Goal: Register for event/course

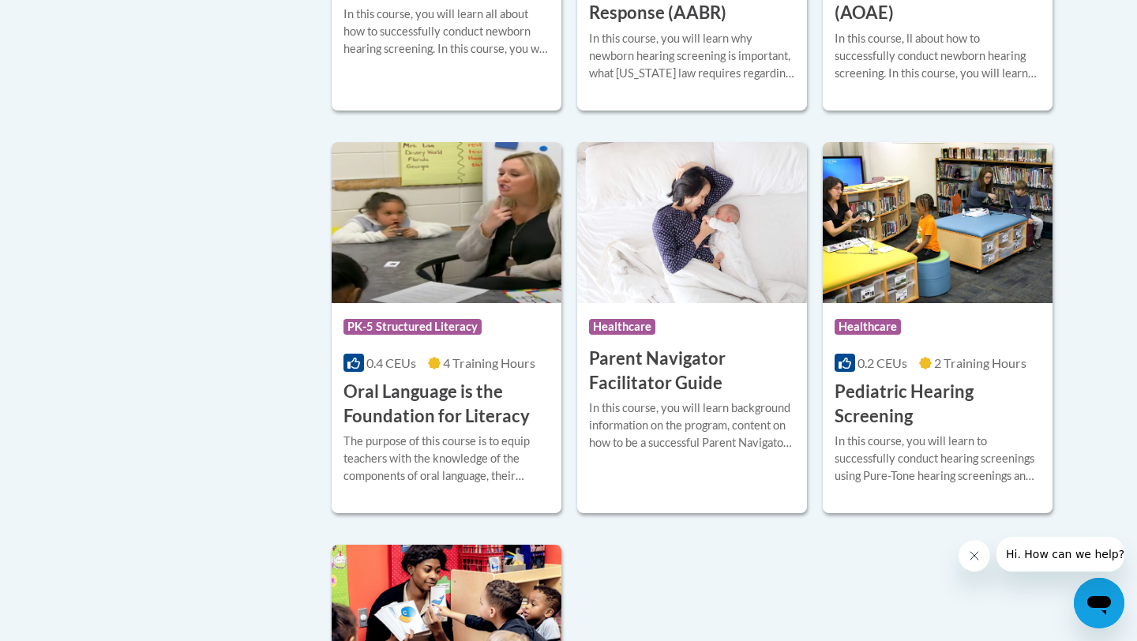
scroll to position [3242, 0]
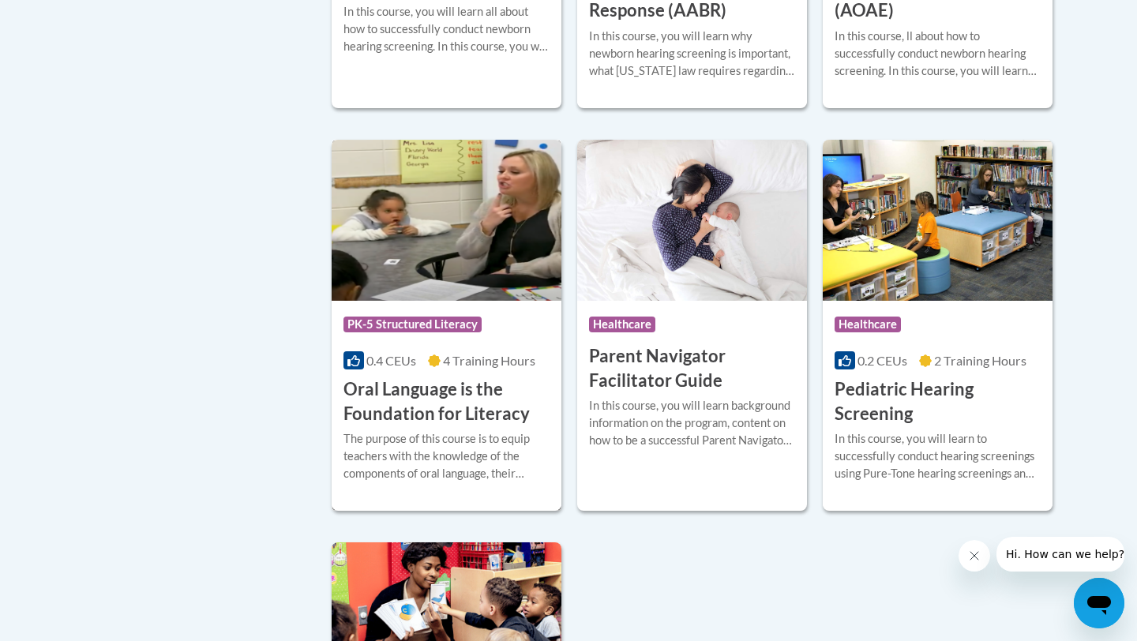
click at [432, 426] on h3 "Oral Language is the Foundation for Literacy" at bounding box center [446, 401] width 206 height 49
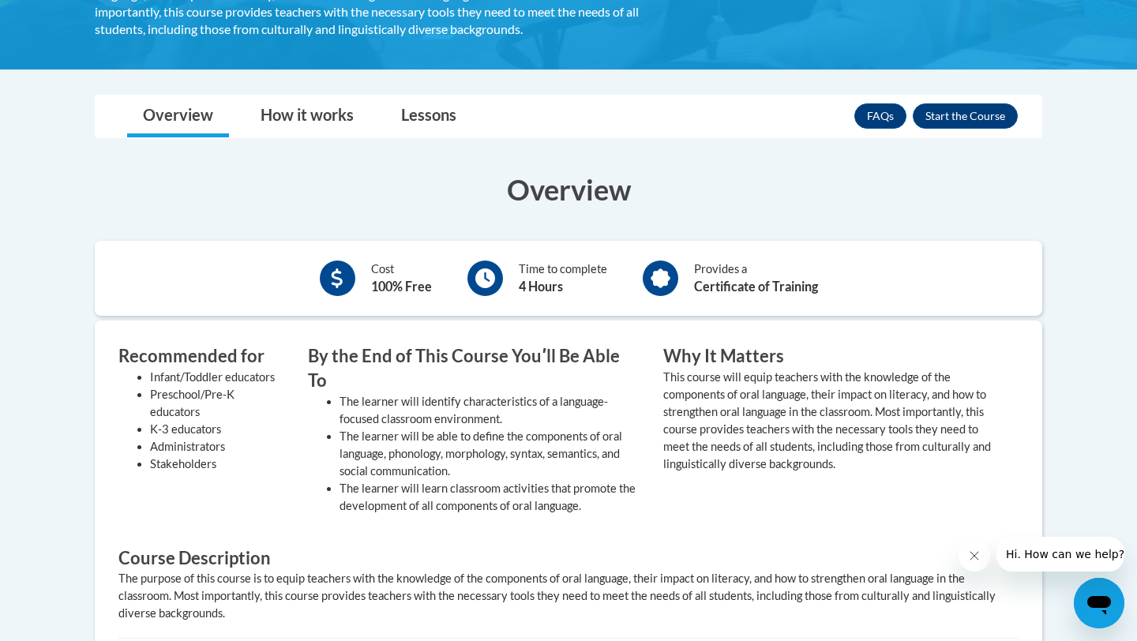
scroll to position [437, 0]
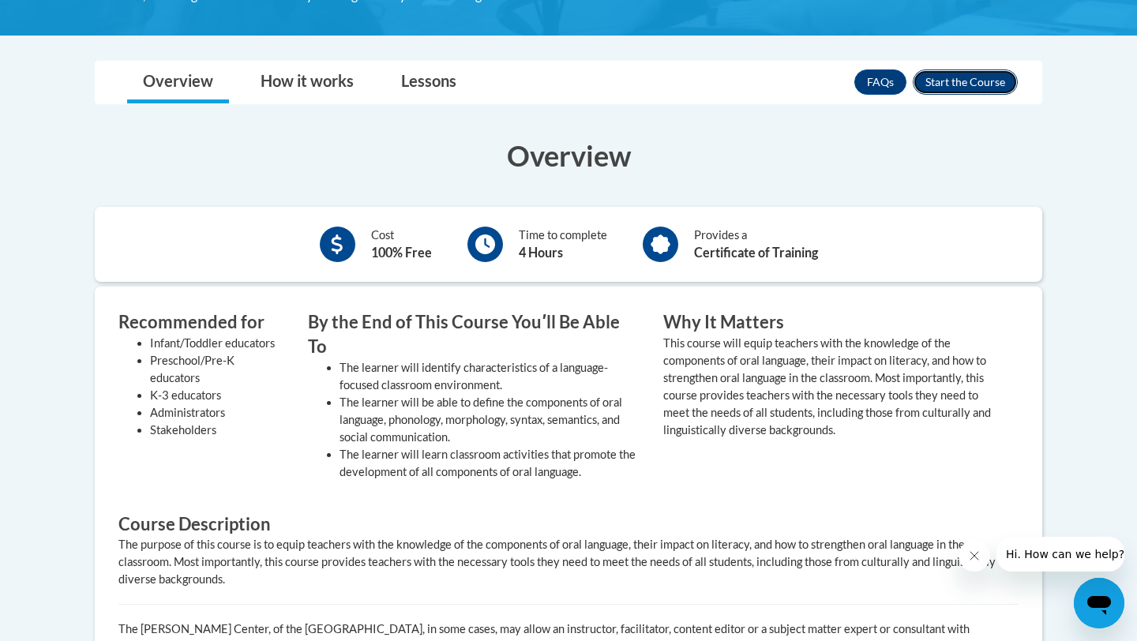
click at [967, 86] on button "Enroll" at bounding box center [964, 81] width 105 height 25
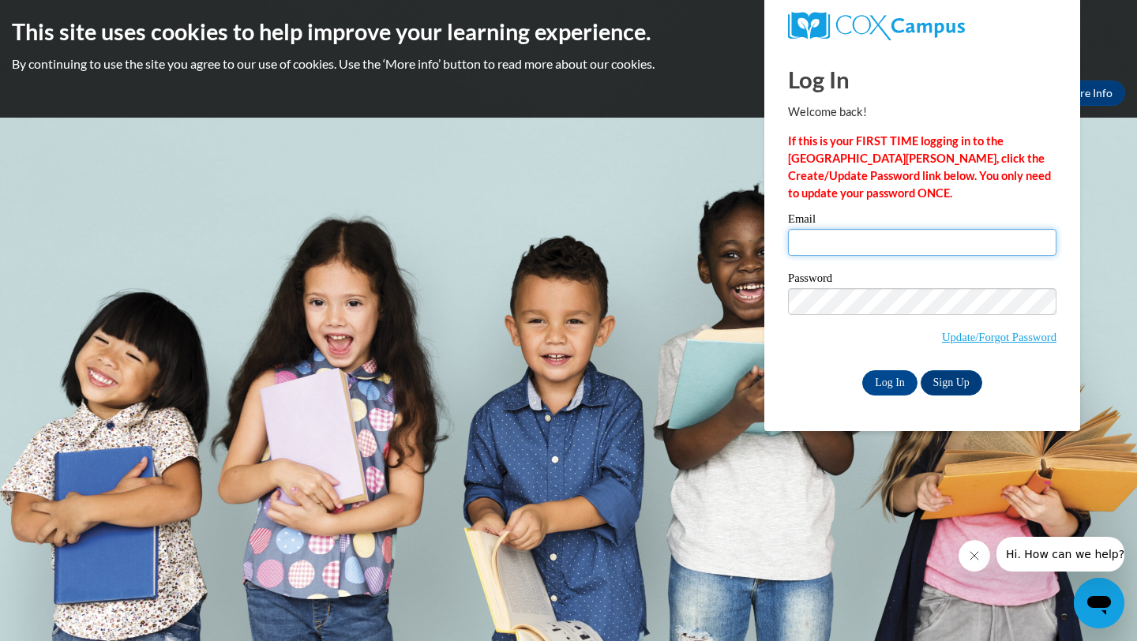
click at [901, 246] on input "Email" at bounding box center [922, 242] width 268 height 27
type input "jsoglesby97@gmail.com"
click at [882, 386] on input "Log In" at bounding box center [889, 382] width 55 height 25
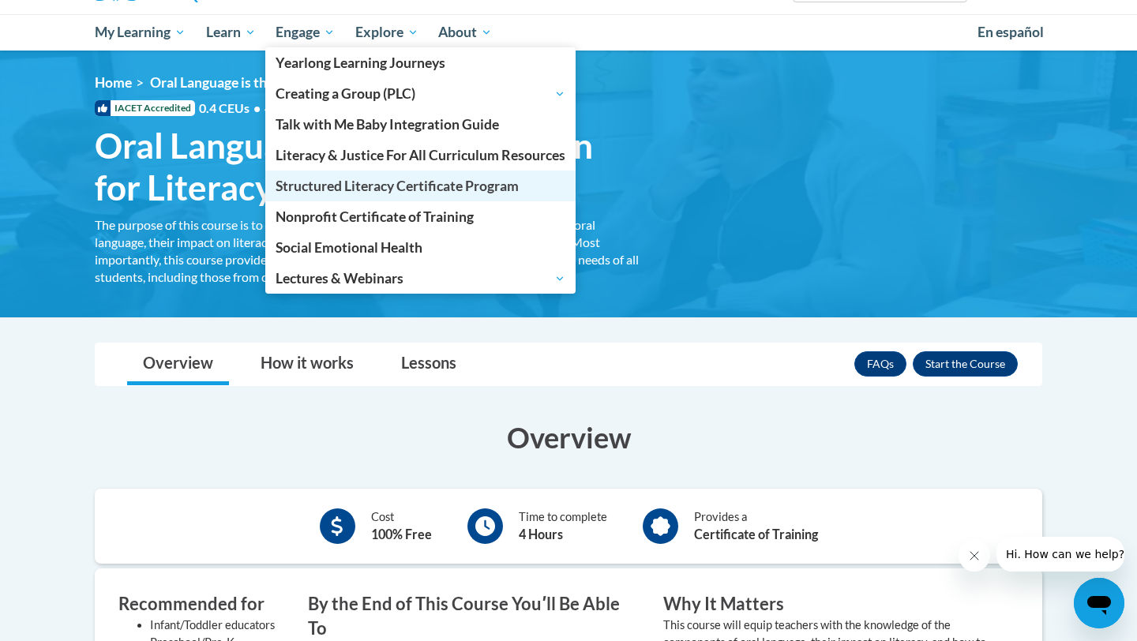
scroll to position [152, 0]
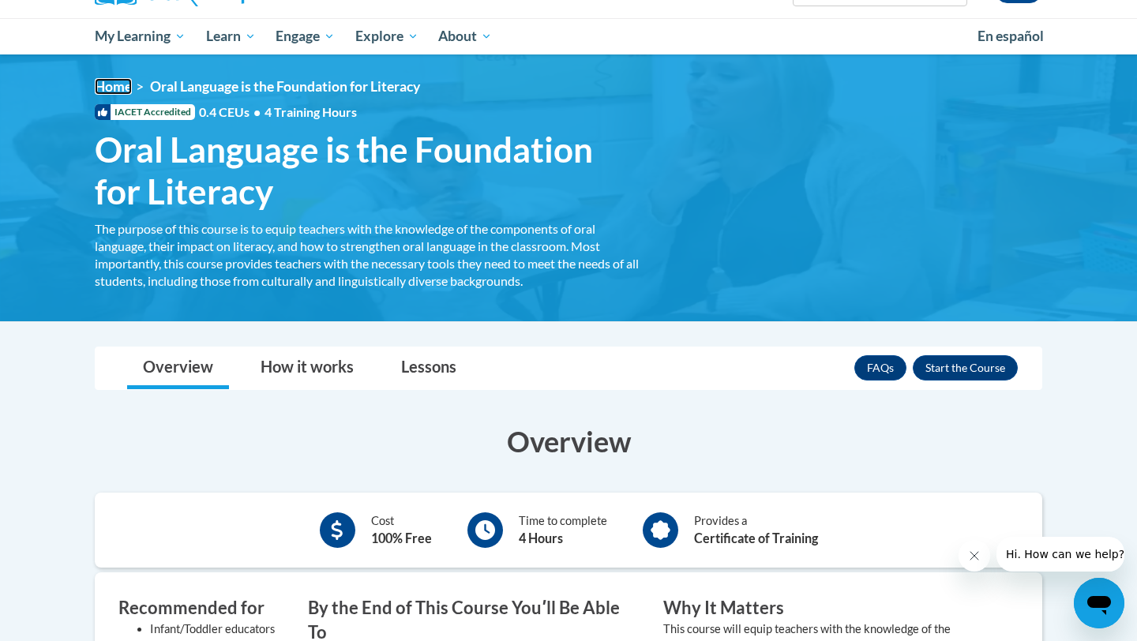
click at [118, 88] on link "Home" at bounding box center [113, 86] width 37 height 17
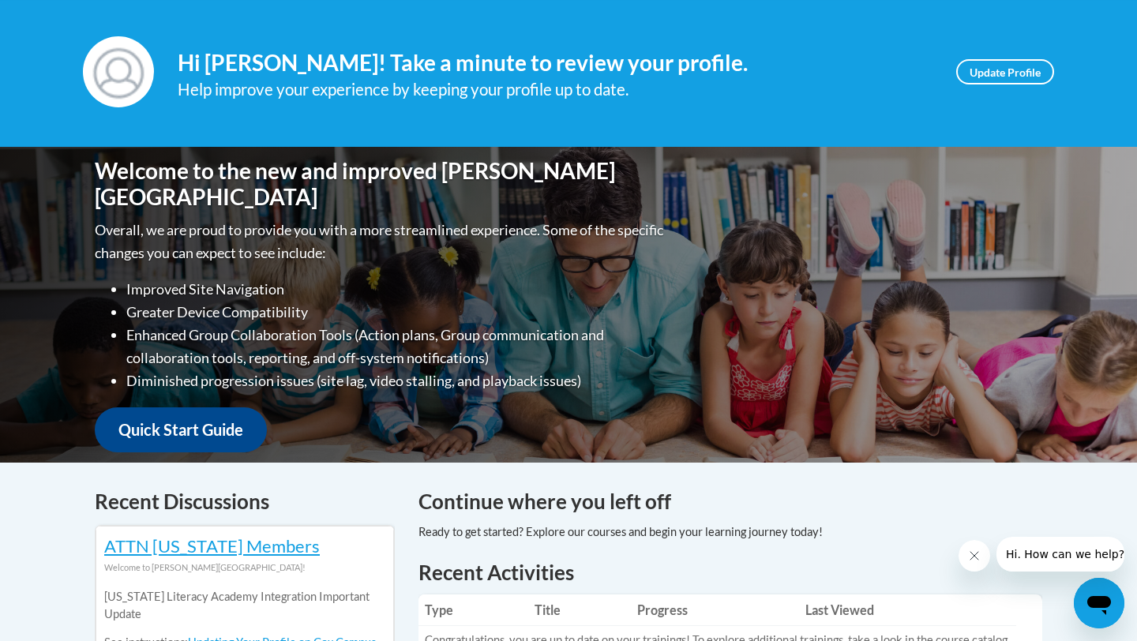
scroll to position [49, 0]
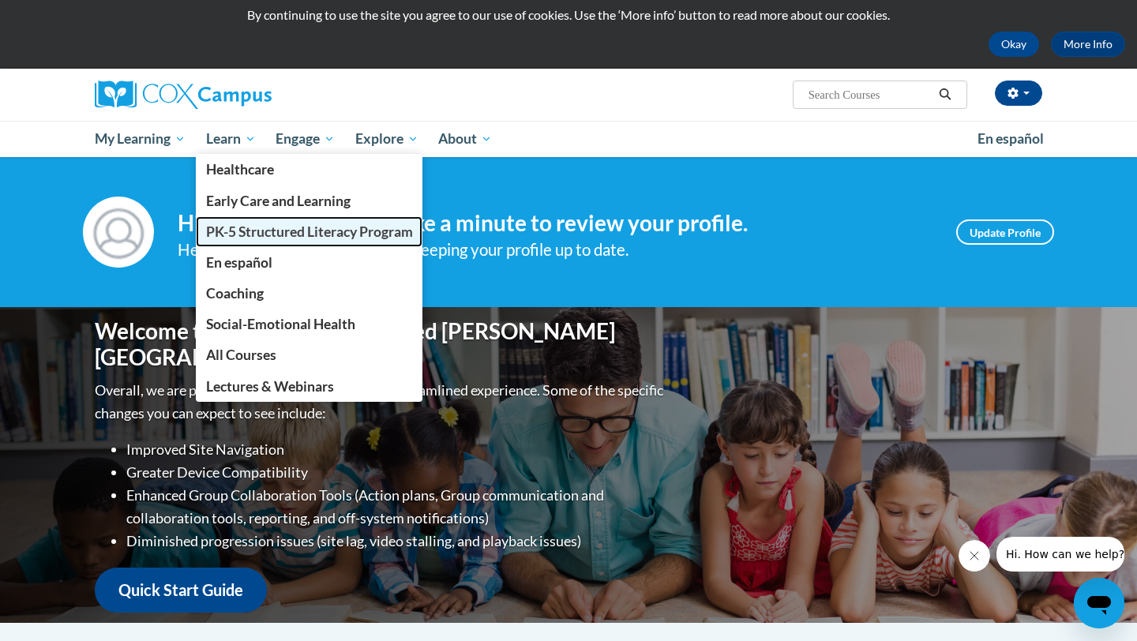
click at [260, 227] on span "PK-5 Structured Literacy Program" at bounding box center [309, 231] width 207 height 17
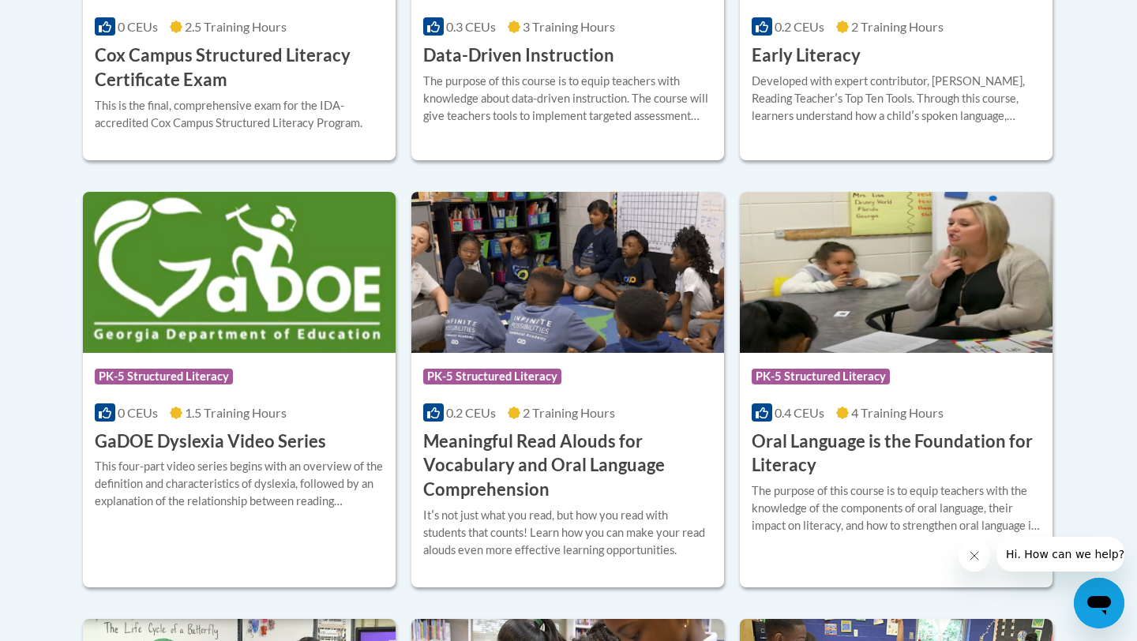
scroll to position [916, 0]
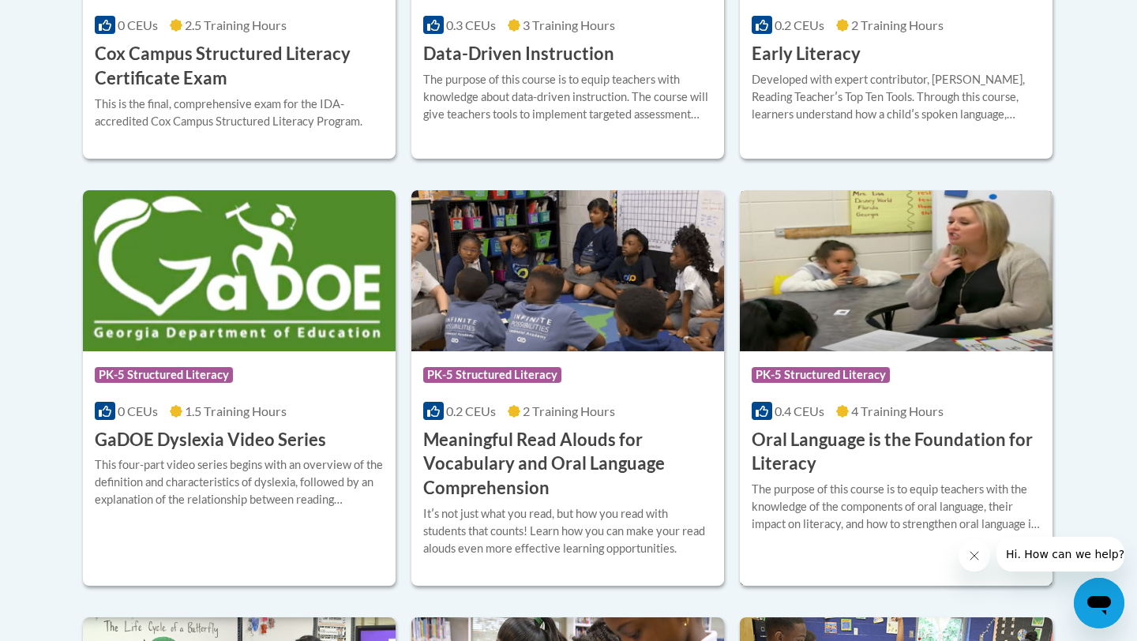
click at [888, 276] on img at bounding box center [896, 270] width 313 height 161
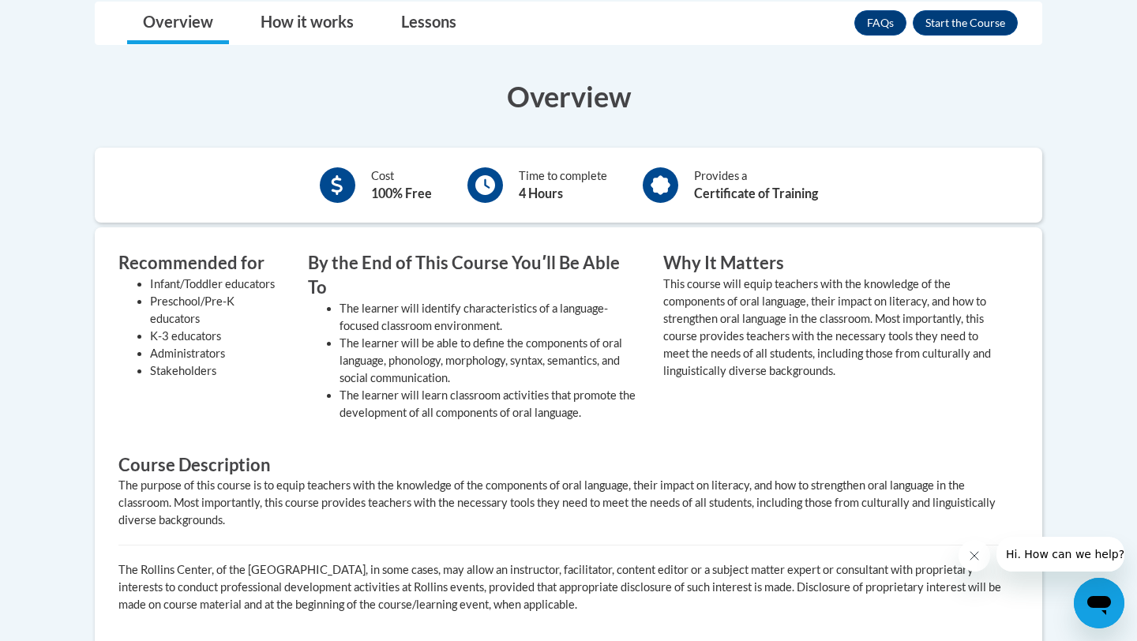
scroll to position [502, 0]
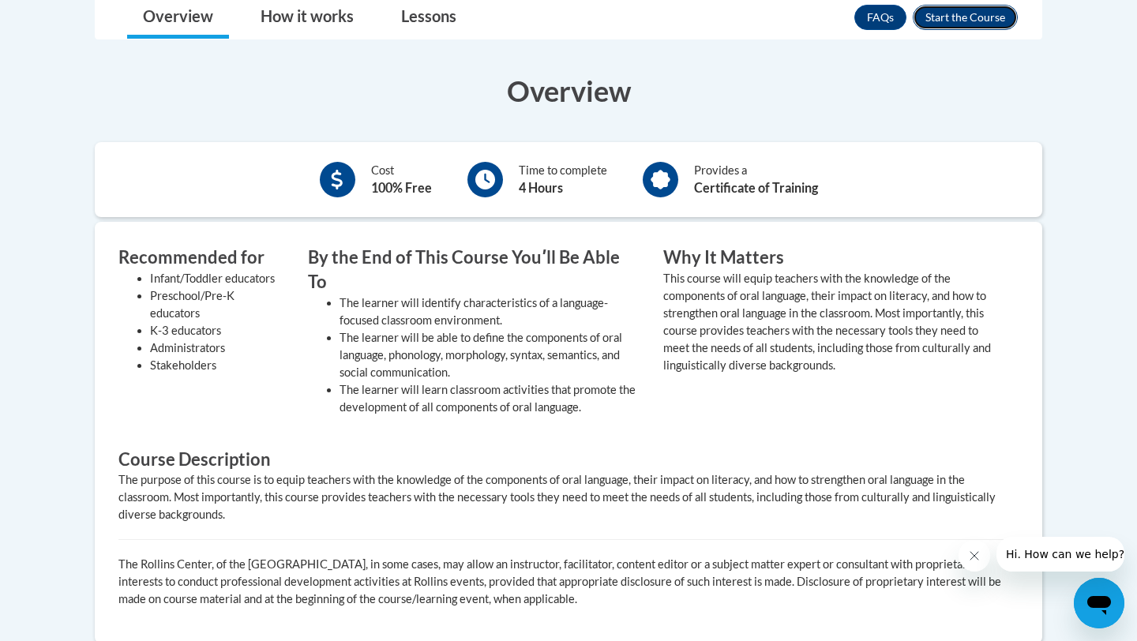
click at [982, 20] on button "Enroll" at bounding box center [964, 17] width 105 height 25
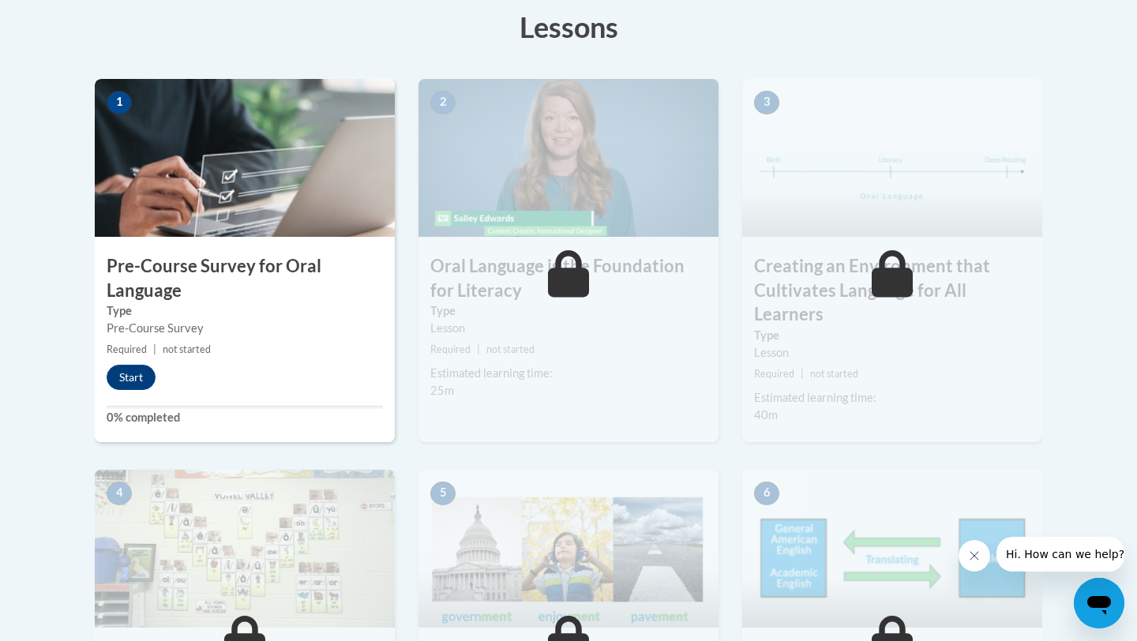
scroll to position [452, 0]
click at [132, 370] on button "Start" at bounding box center [131, 376] width 49 height 25
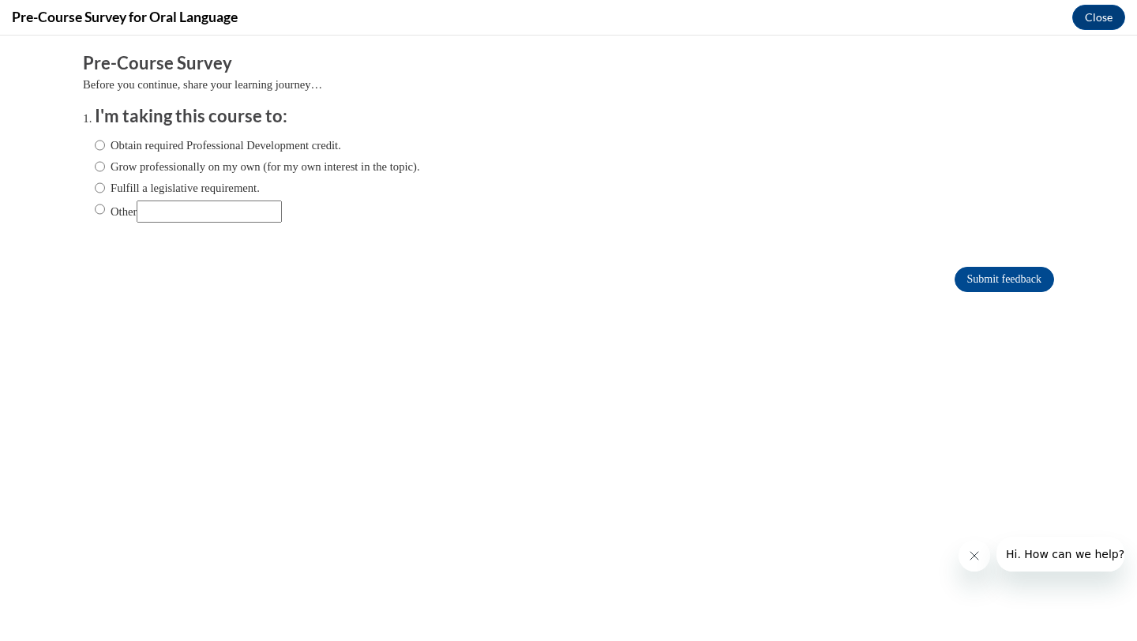
scroll to position [0, 0]
click at [99, 147] on input "Obtain required Professional Development credit." at bounding box center [100, 145] width 10 height 17
radio input "true"
click at [1000, 275] on input "Submit feedback" at bounding box center [1003, 279] width 99 height 25
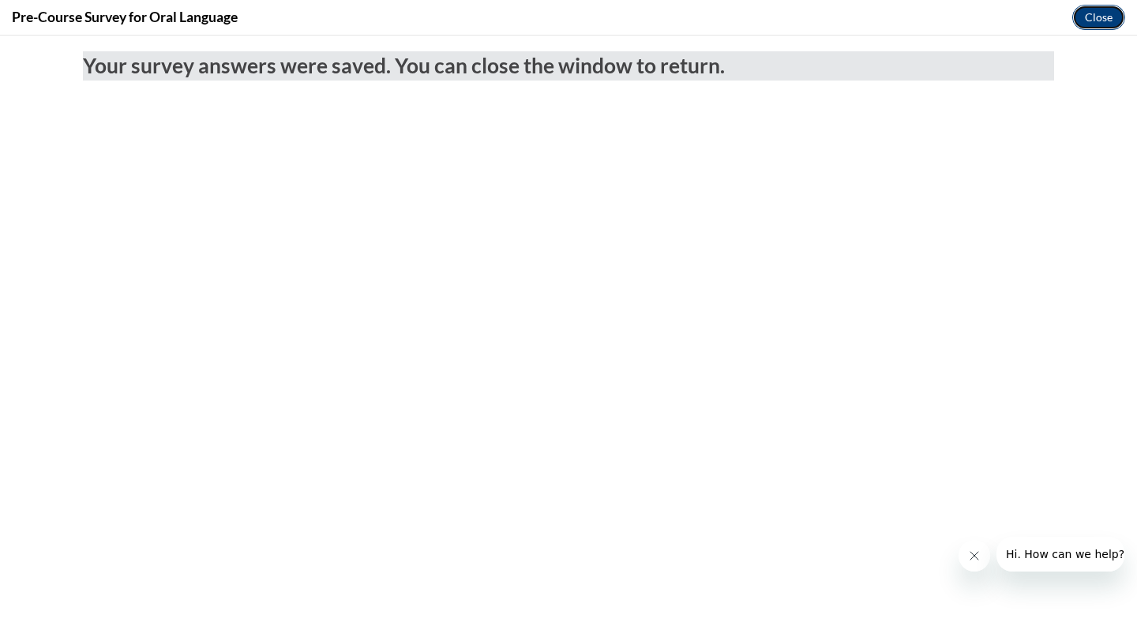
click at [1102, 25] on button "Close" at bounding box center [1098, 17] width 53 height 25
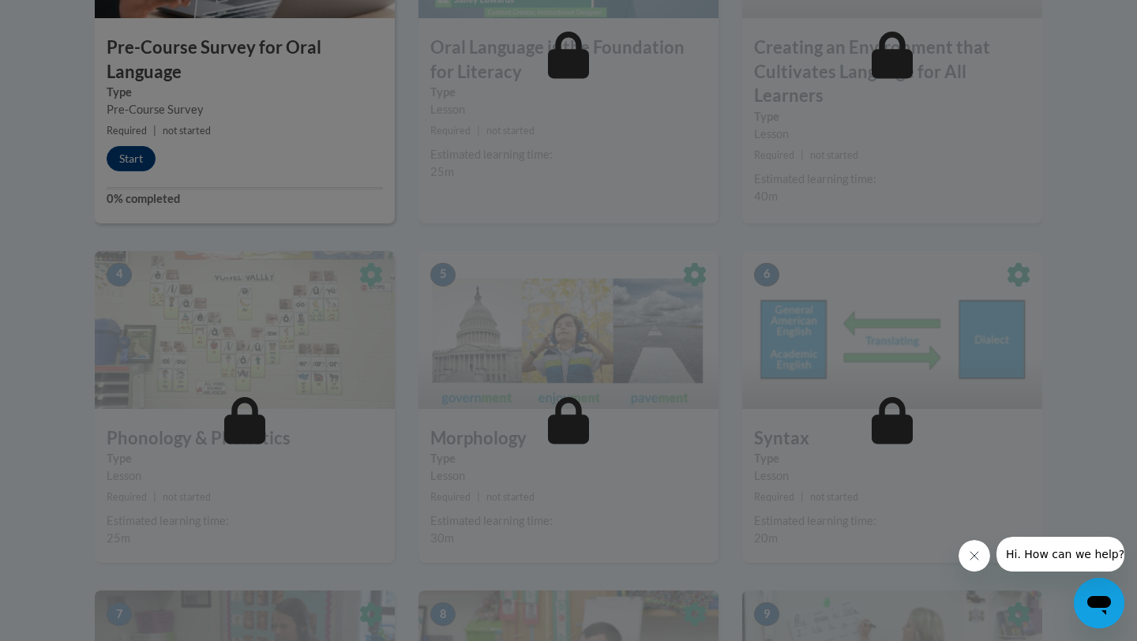
scroll to position [450, 0]
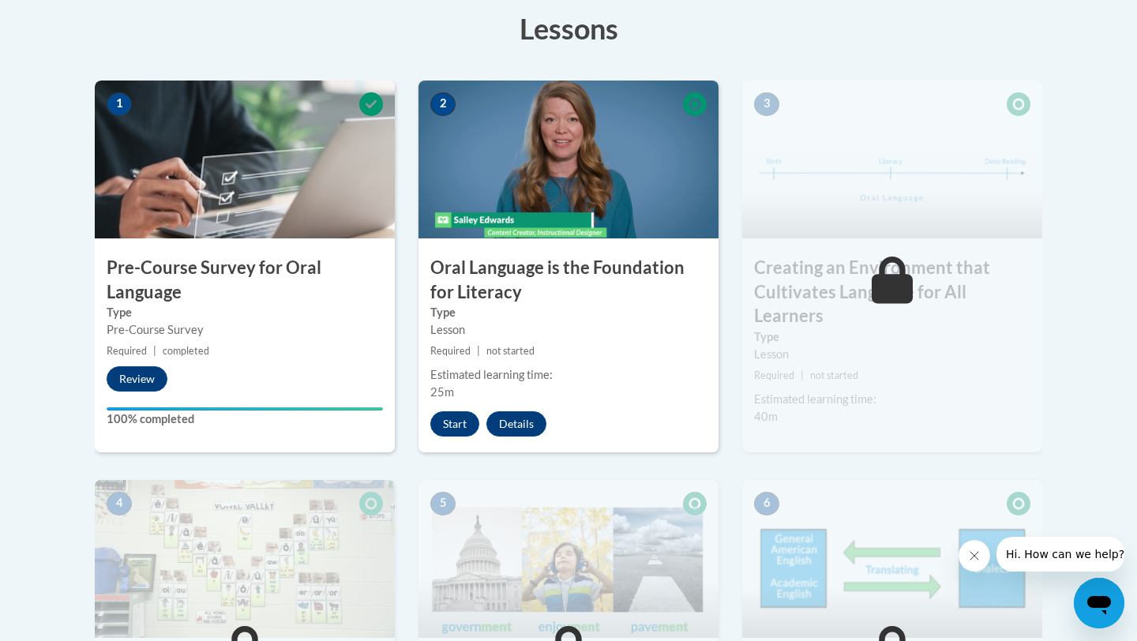
click at [642, 350] on small "Required | not started" at bounding box center [568, 351] width 300 height 17
click at [444, 430] on button "Start" at bounding box center [454, 423] width 49 height 25
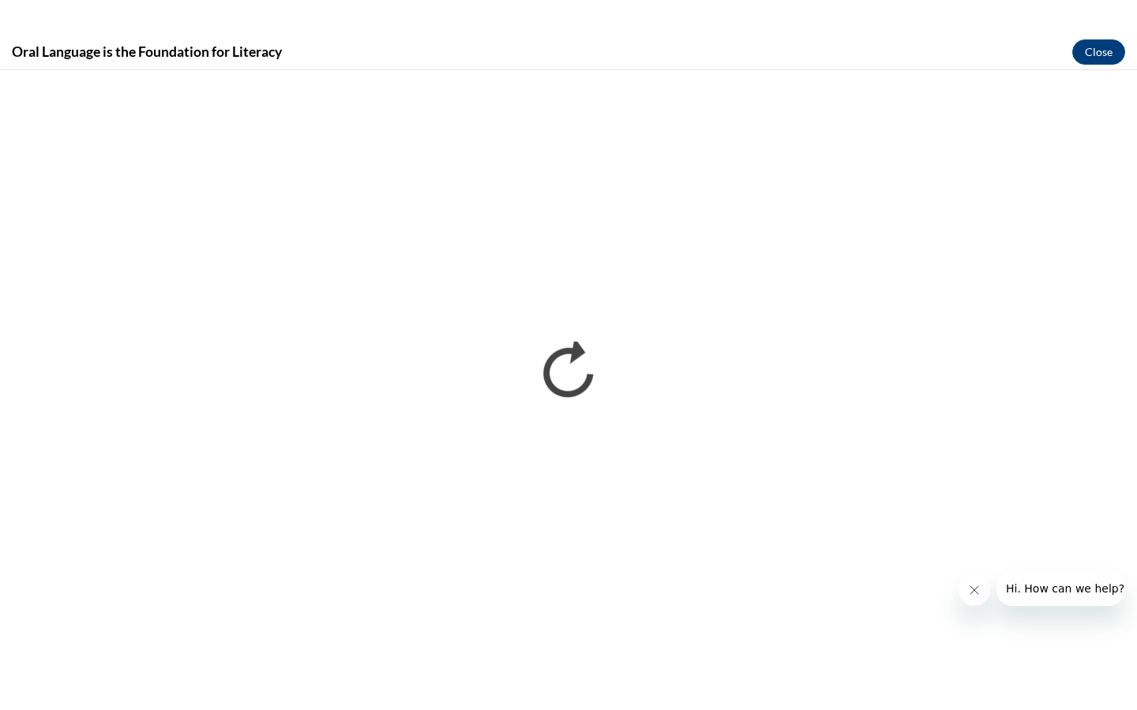
scroll to position [0, 0]
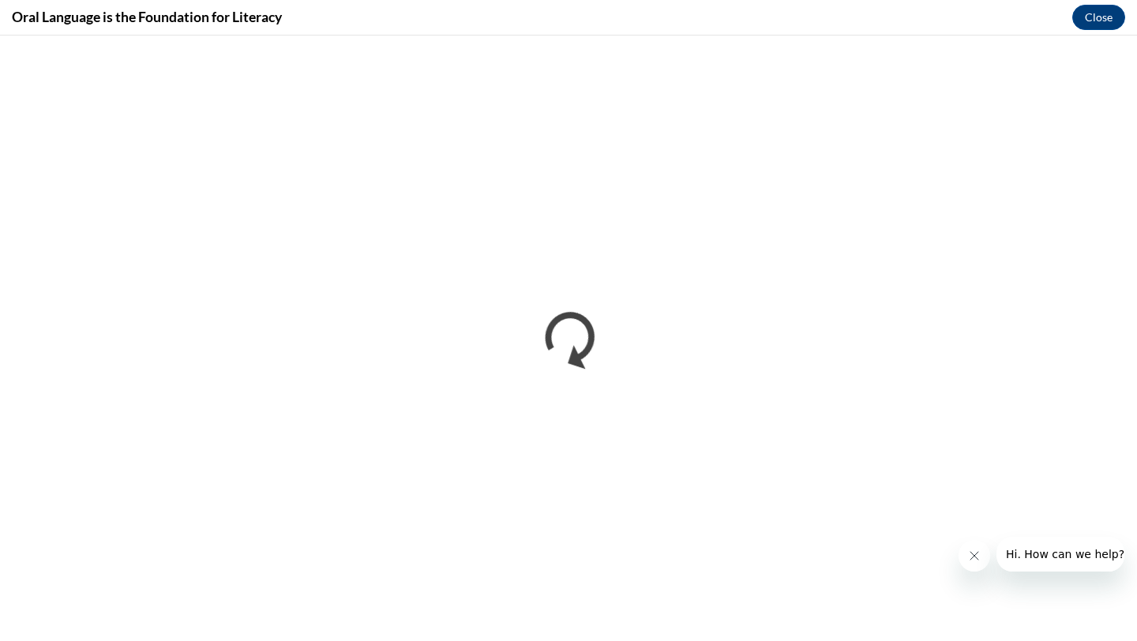
click at [972, 557] on icon "Close message from company" at bounding box center [974, 555] width 13 height 13
